Goal: Obtain resource: Download file/media

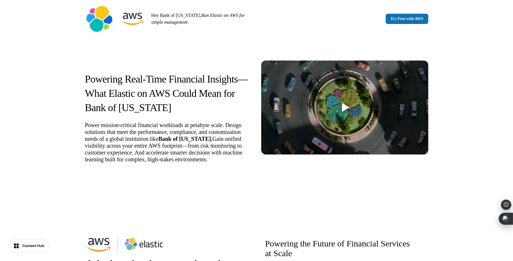
click at [346, 105] on div at bounding box center [345, 107] width 7 height 9
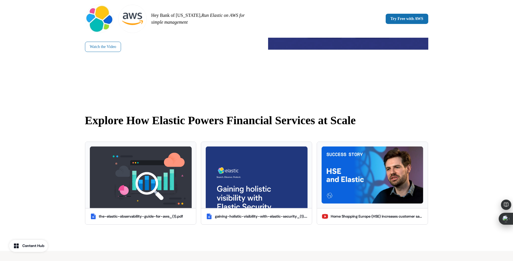
scroll to position [412, 0]
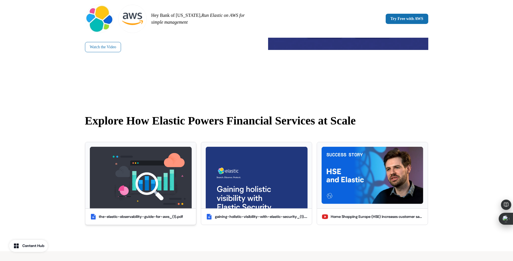
click at [168, 167] on img at bounding box center [141, 178] width 102 height 62
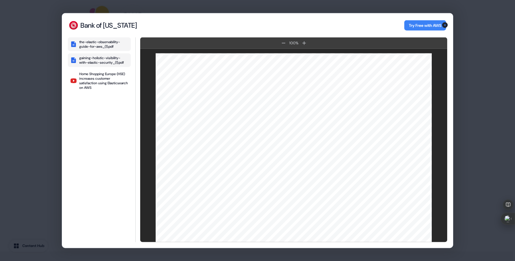
click at [106, 61] on div "gaining-holistic-visibility-with-elastic-security_(1).pdf" at bounding box center [103, 60] width 49 height 9
click at [106, 83] on div "Home Shopping Europe (HSE) increases customer satisfaction using Elasticsearch …" at bounding box center [103, 81] width 49 height 18
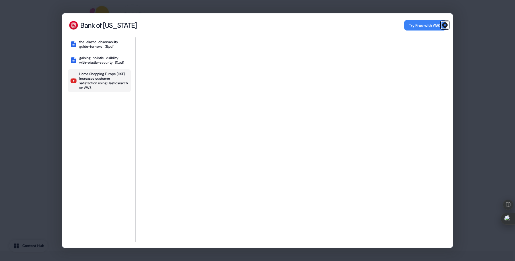
click at [444, 24] on icon "button" at bounding box center [444, 25] width 7 height 7
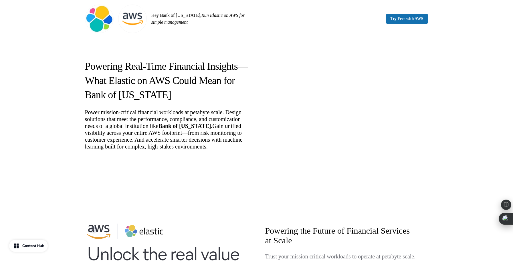
scroll to position [0, 0]
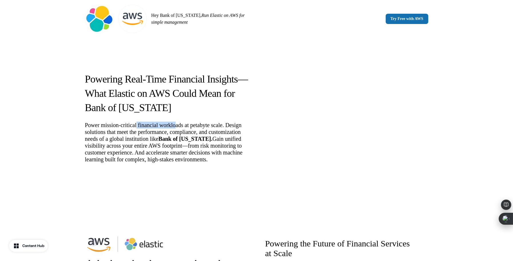
drag, startPoint x: 142, startPoint y: 125, endPoint x: 183, endPoint y: 125, distance: 41.5
click at [183, 125] on p "Power mission-critical financial workloads at petabyte scale. Design solutions …" at bounding box center [168, 142] width 167 height 41
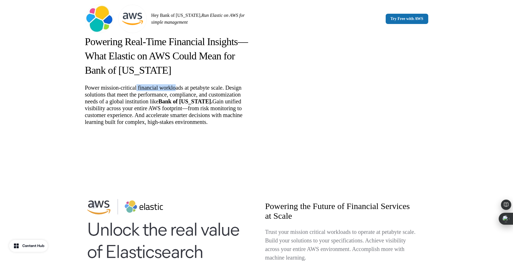
scroll to position [37, 0]
click at [165, 89] on p "Power mission-critical financial workloads at petabyte scale. Design solutions …" at bounding box center [168, 105] width 167 height 41
click at [158, 88] on p "Power mission-critical financial workloads at petabyte scale. Design solutions …" at bounding box center [168, 105] width 167 height 41
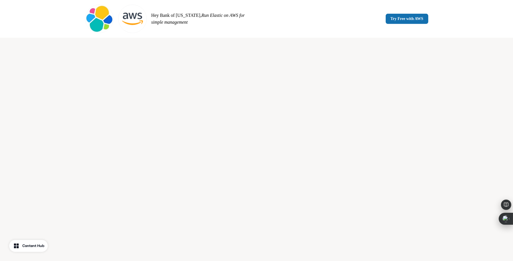
scroll to position [680, 0]
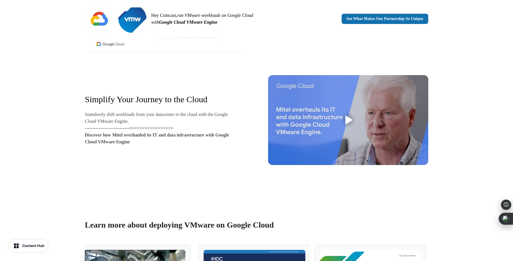
scroll to position [273, 0]
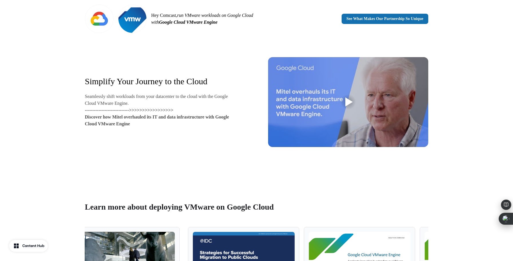
click at [333, 101] on div at bounding box center [348, 102] width 160 height 90
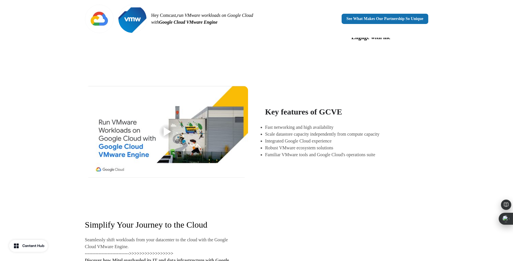
scroll to position [129, 0]
click at [177, 110] on div at bounding box center [166, 132] width 163 height 92
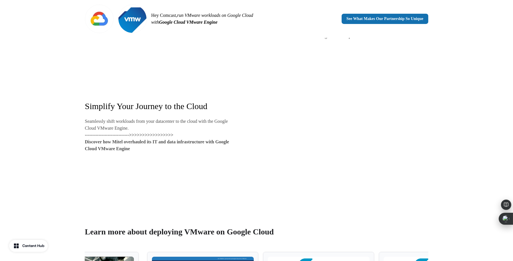
scroll to position [0, 0]
